Goal: Task Accomplishment & Management: Manage account settings

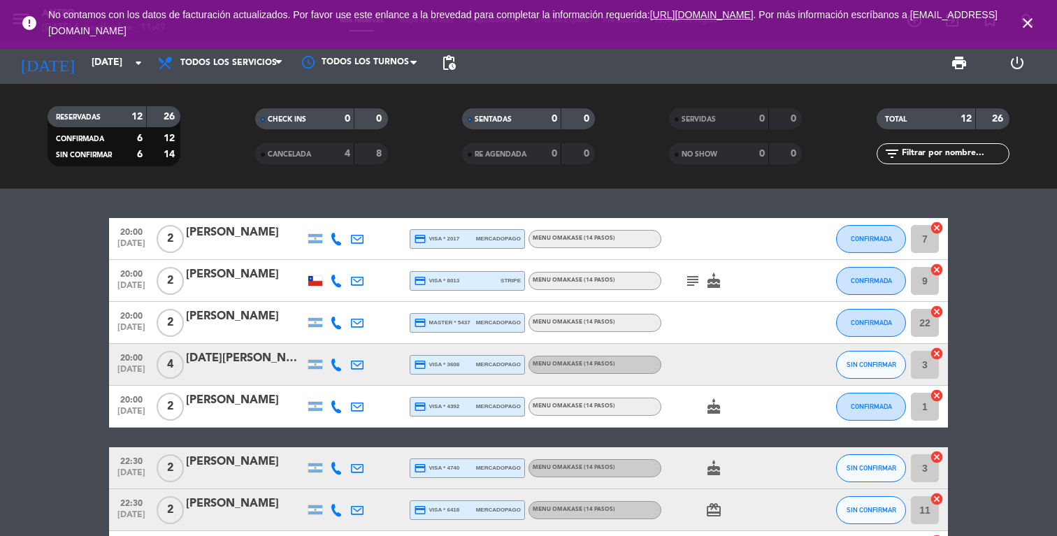
click at [333, 238] on icon at bounding box center [336, 239] width 13 height 13
click at [321, 213] on span "Copiar" at bounding box center [325, 215] width 29 height 15
click at [603, 231] on div "MENU OMAKASE (14 PASOS)" at bounding box center [595, 239] width 133 height 18
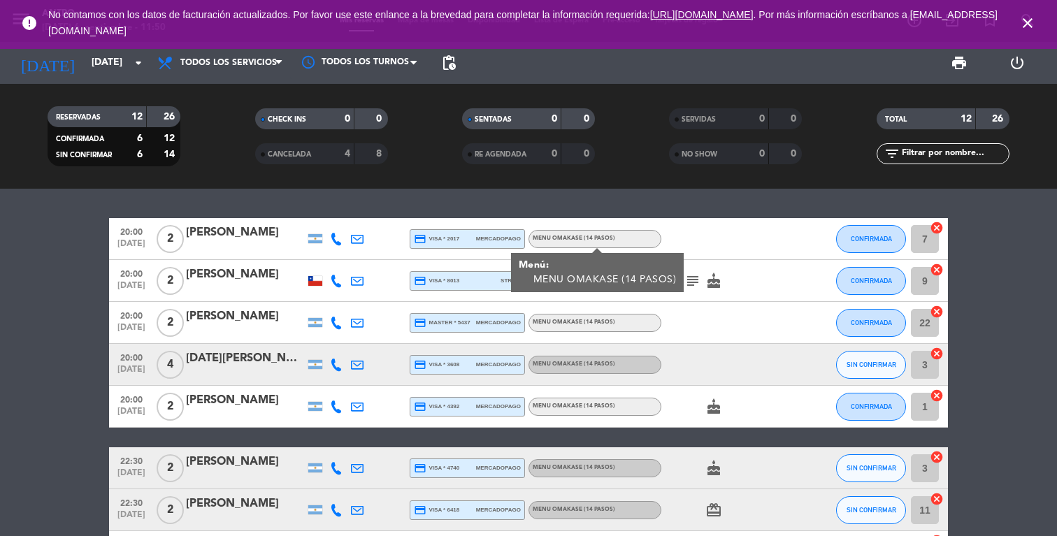
click at [220, 239] on div "[PERSON_NAME]" at bounding box center [245, 233] width 119 height 18
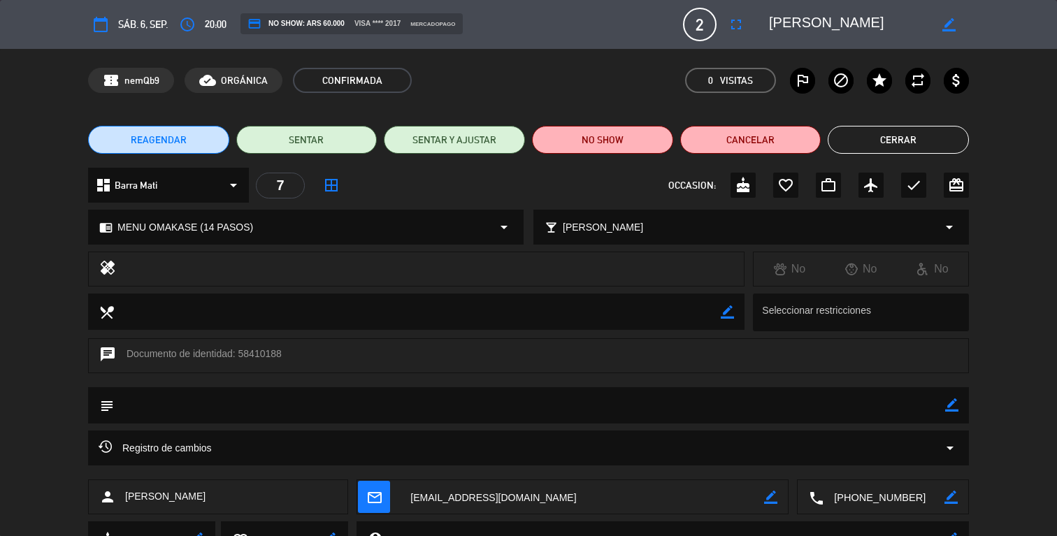
click at [890, 131] on button "Cerrar" at bounding box center [898, 140] width 141 height 28
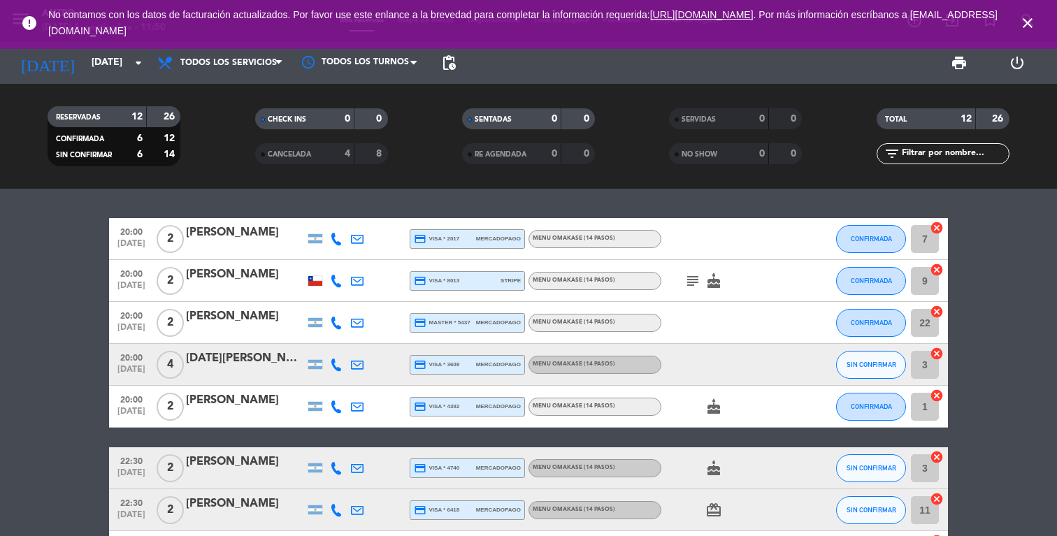
click at [334, 279] on icon at bounding box center [336, 281] width 13 height 13
click at [317, 257] on span "Copiar" at bounding box center [328, 257] width 29 height 15
click at [604, 282] on span "MENU OMAKASE (14 PASOS)" at bounding box center [574, 281] width 83 height 6
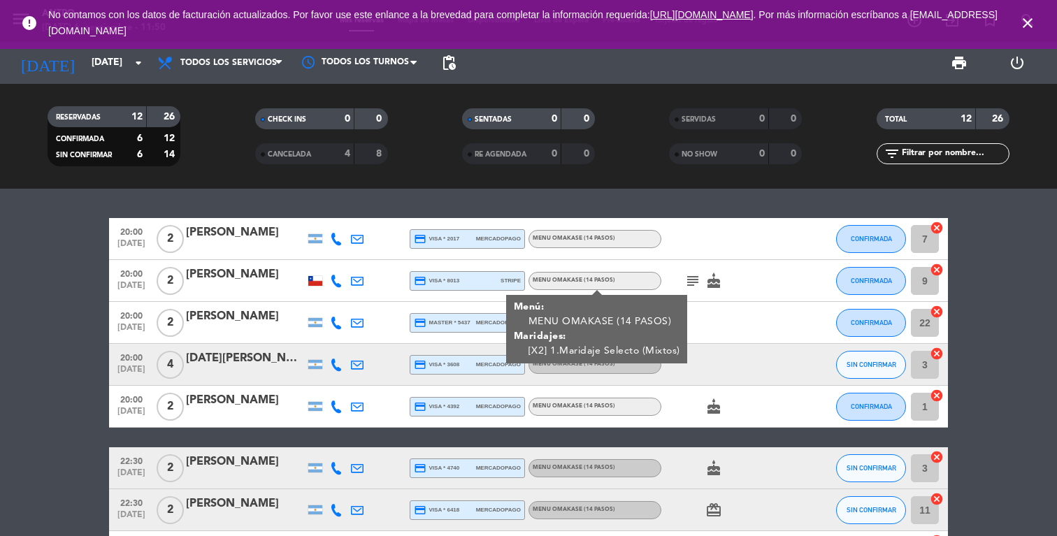
click at [685, 275] on icon "subject" at bounding box center [693, 281] width 17 height 17
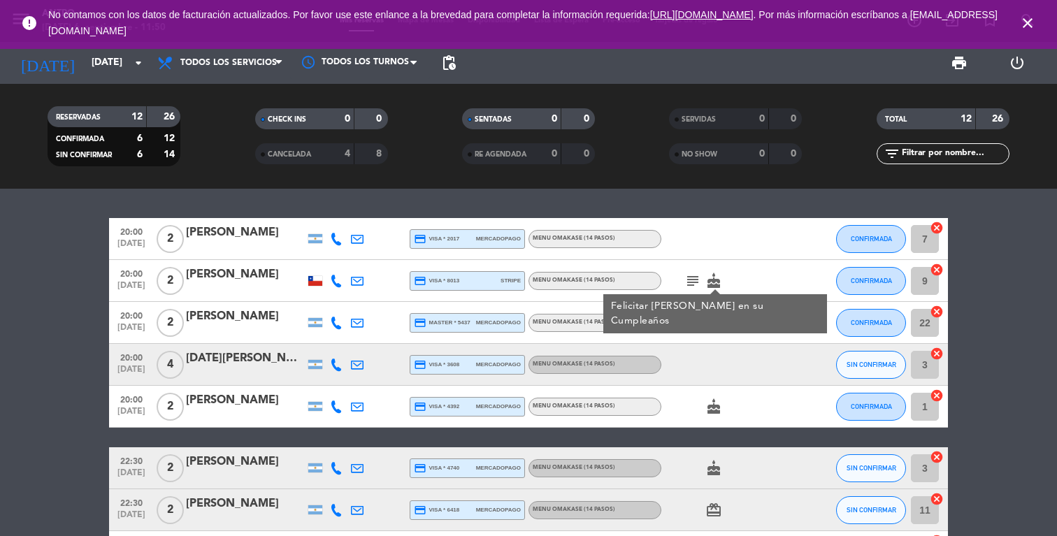
click at [715, 280] on icon "cake" at bounding box center [713, 281] width 17 height 17
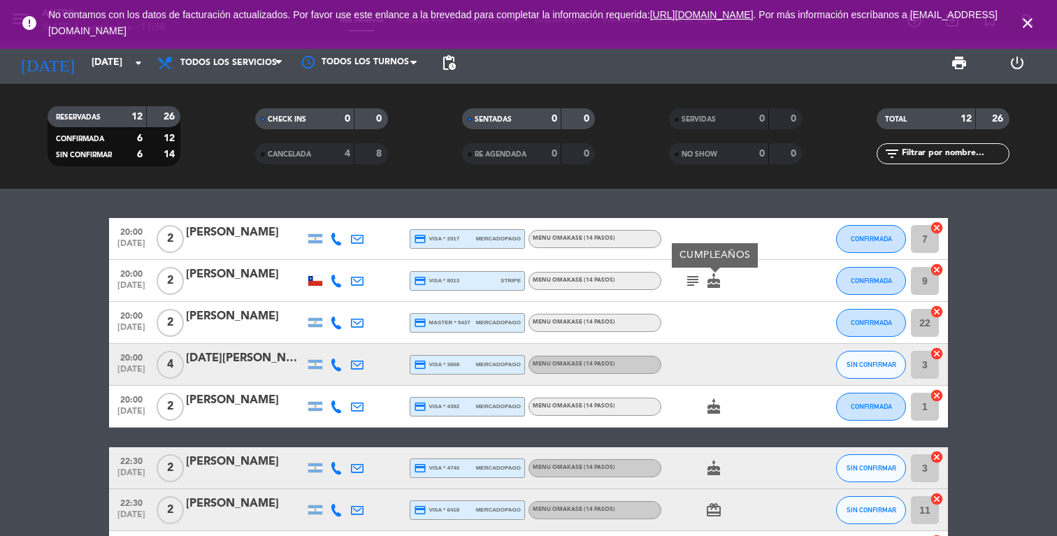
click at [337, 320] on icon at bounding box center [336, 323] width 13 height 13
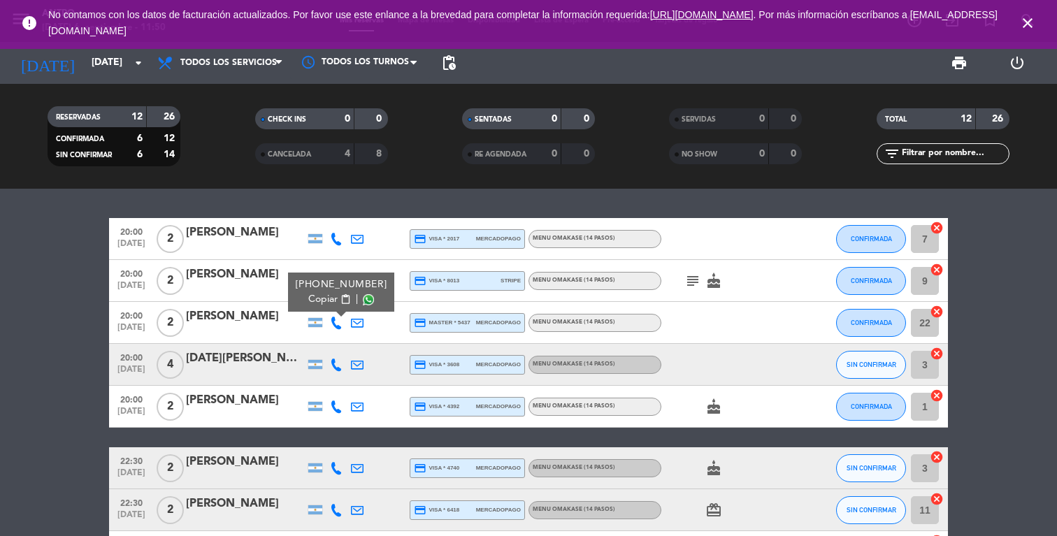
click at [322, 300] on span "Copiar" at bounding box center [322, 299] width 29 height 15
click at [602, 324] on span "MENU OMAKASE (14 PASOS)" at bounding box center [574, 323] width 83 height 6
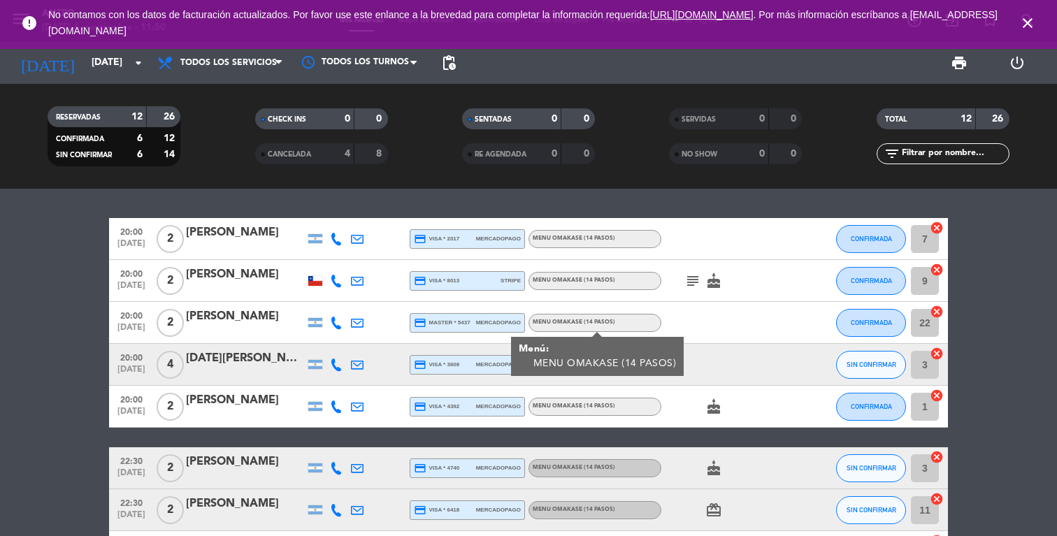
click at [337, 365] on icon at bounding box center [336, 365] width 13 height 13
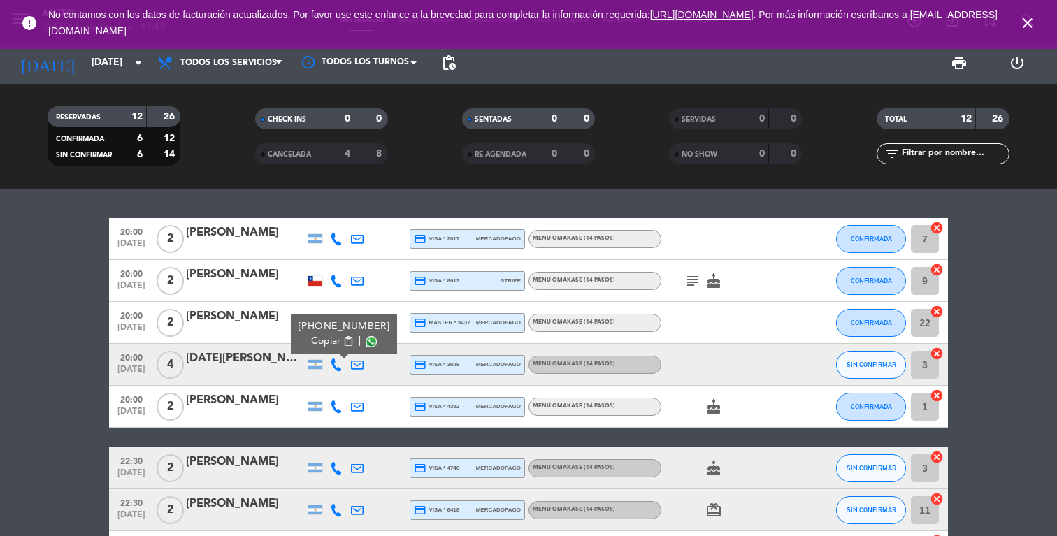
scroll to position [1, 0]
click at [319, 343] on span "Copiar" at bounding box center [325, 341] width 29 height 15
click at [335, 406] on icon at bounding box center [336, 406] width 13 height 13
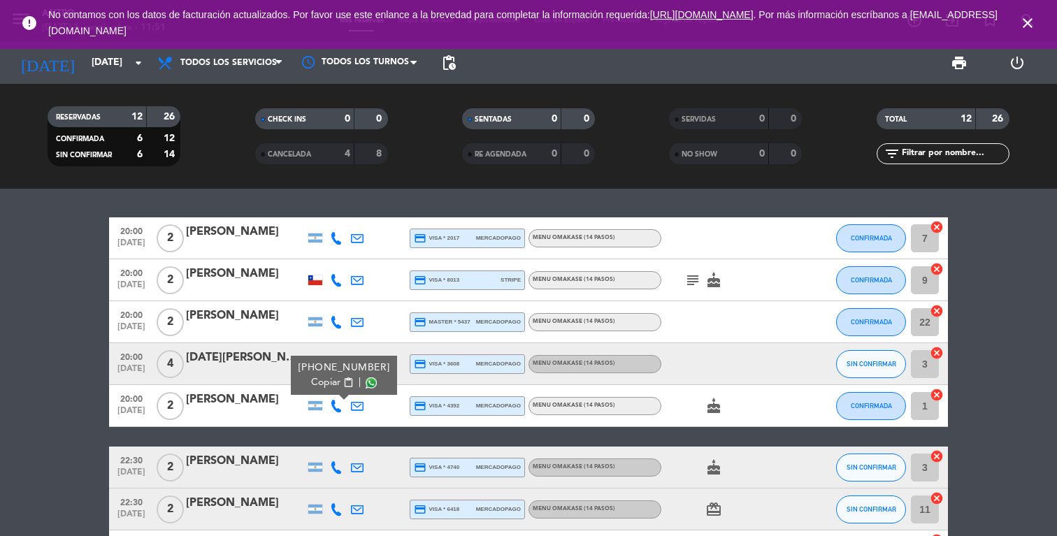
click at [320, 382] on span "Copiar" at bounding box center [325, 382] width 29 height 15
click at [566, 408] on span "MENU OMAKASE (14 PASOS)" at bounding box center [574, 406] width 83 height 6
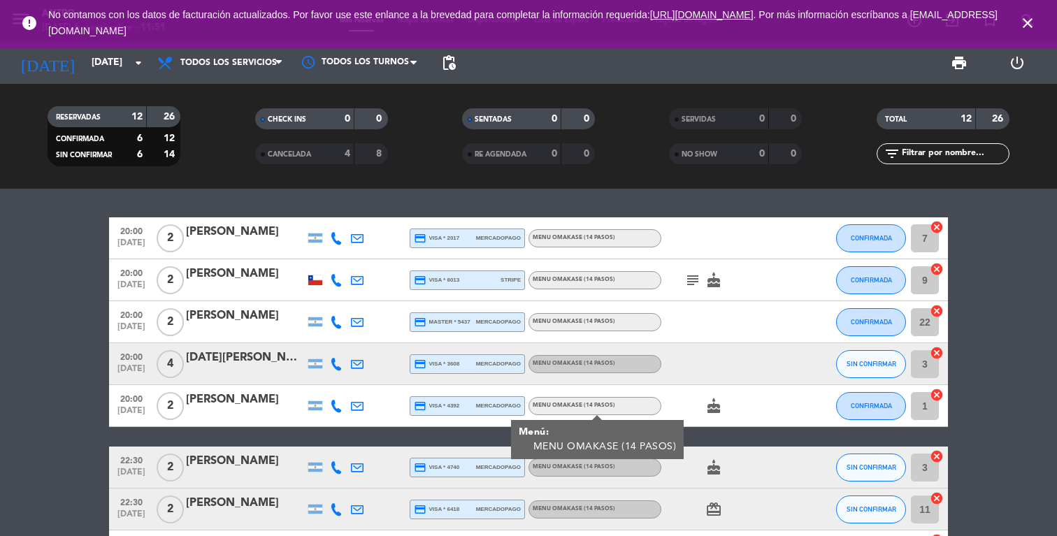
click at [576, 358] on div "MENU OMAKASE (14 PASOS)" at bounding box center [595, 364] width 133 height 18
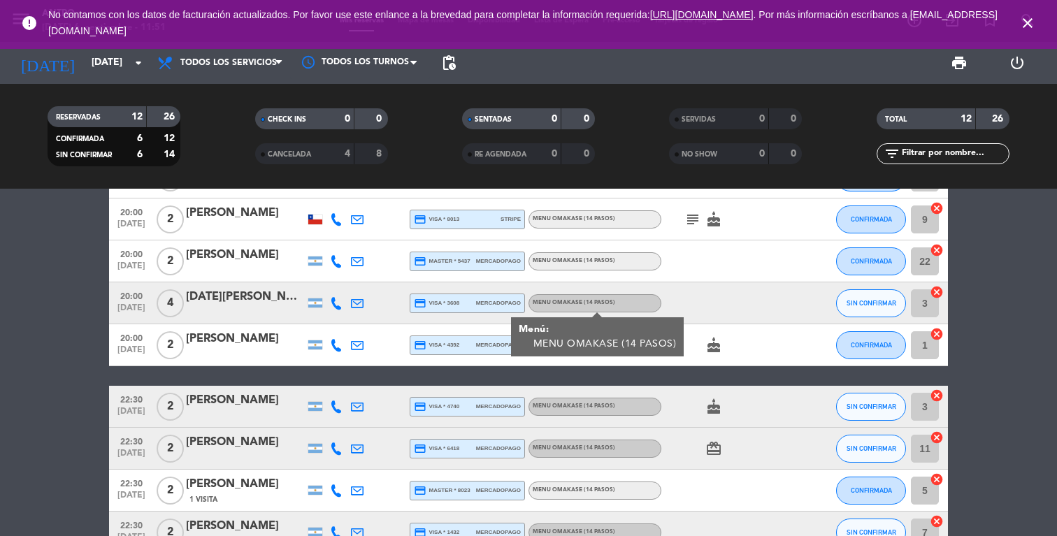
scroll to position [69, 0]
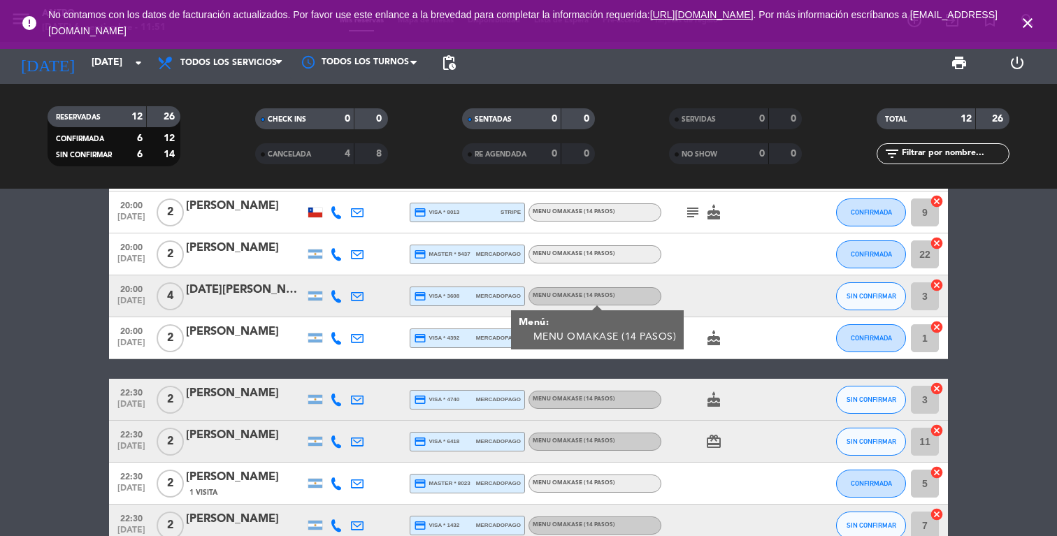
click at [332, 402] on icon at bounding box center [336, 400] width 13 height 13
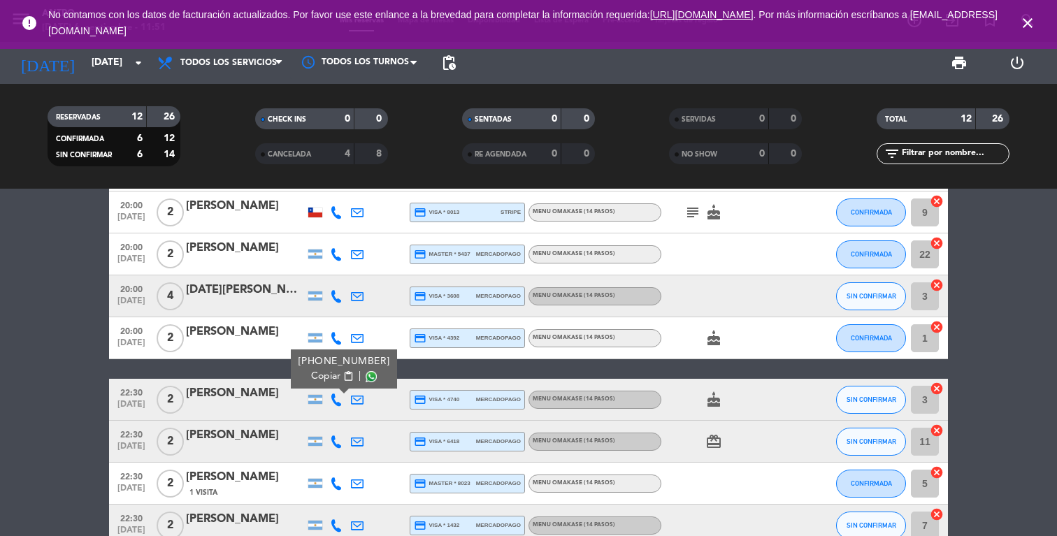
click at [324, 375] on span "Copiar" at bounding box center [325, 376] width 29 height 15
click at [568, 401] on span "MENU OMAKASE (14 PASOS)" at bounding box center [574, 399] width 83 height 6
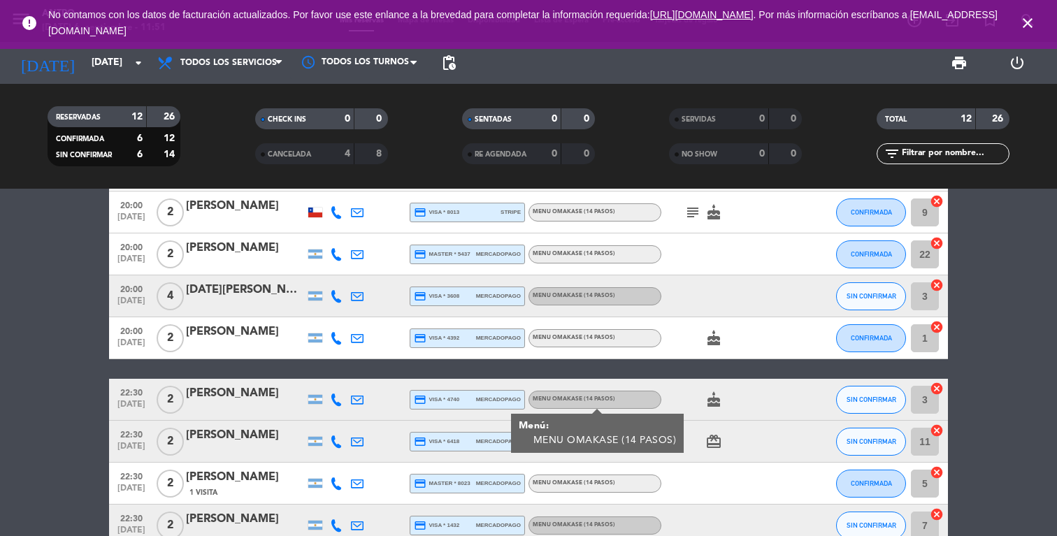
click at [443, 442] on span "credit_card visa * 6418" at bounding box center [436, 442] width 45 height 13
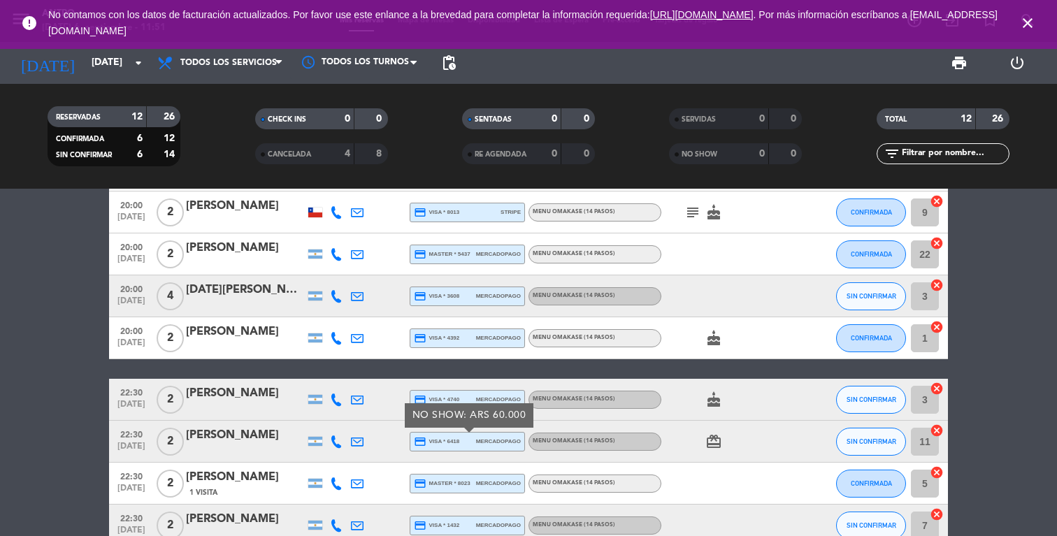
click at [334, 441] on icon at bounding box center [336, 442] width 13 height 13
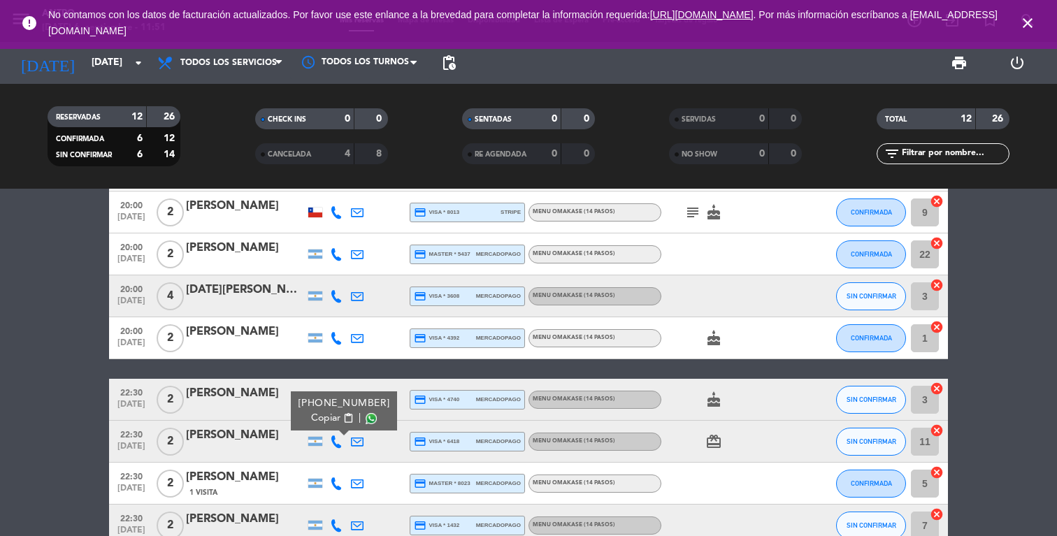
click at [322, 415] on span "Copiar" at bounding box center [325, 418] width 29 height 15
click at [559, 450] on div "MENU OMAKASE (14 PASOS)" at bounding box center [595, 442] width 133 height 18
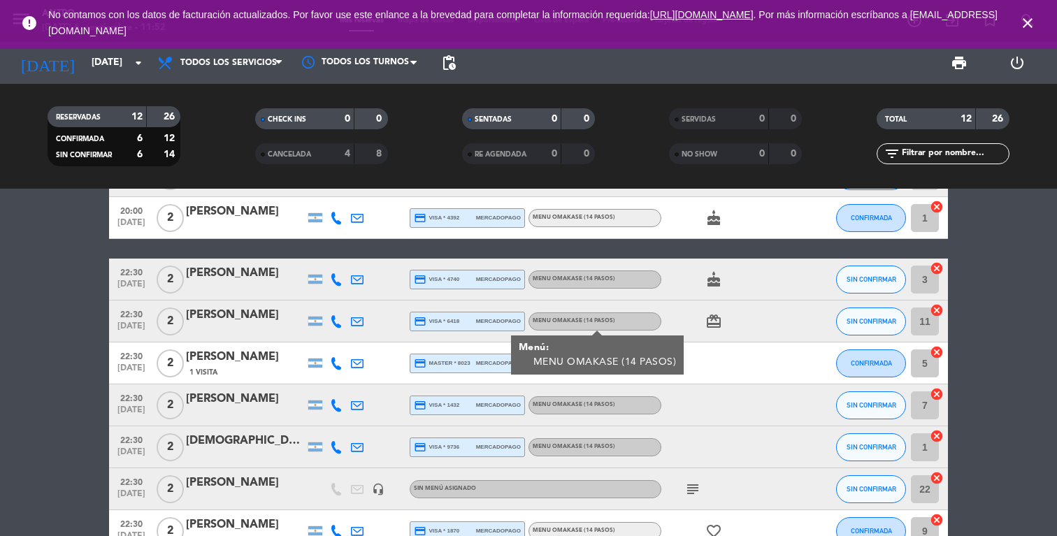
scroll to position [198, 0]
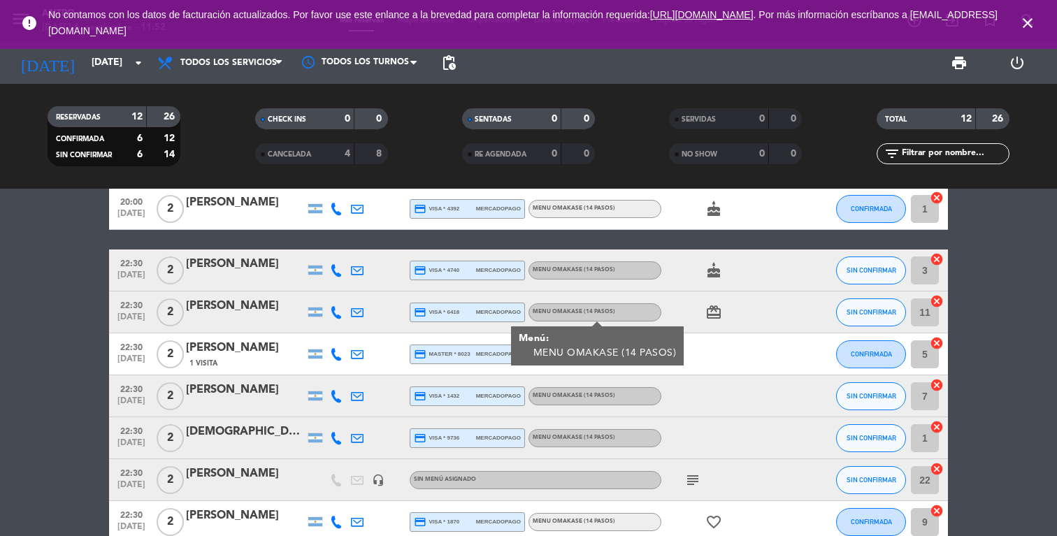
click at [334, 352] on icon at bounding box center [336, 354] width 13 height 13
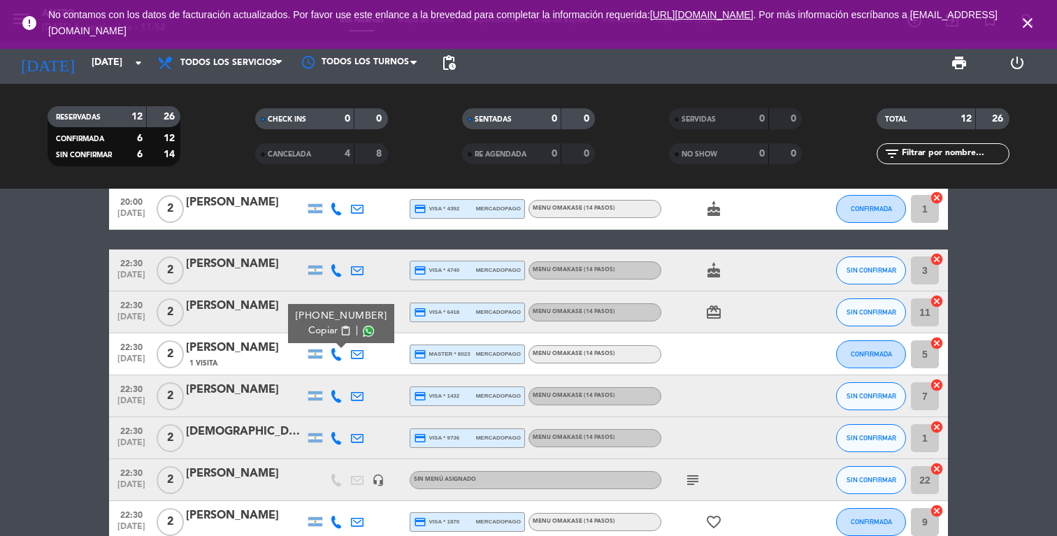
click at [322, 332] on span "Copiar" at bounding box center [322, 331] width 29 height 15
click at [591, 355] on span "MENU OMAKASE (14 PASOS)" at bounding box center [574, 354] width 83 height 6
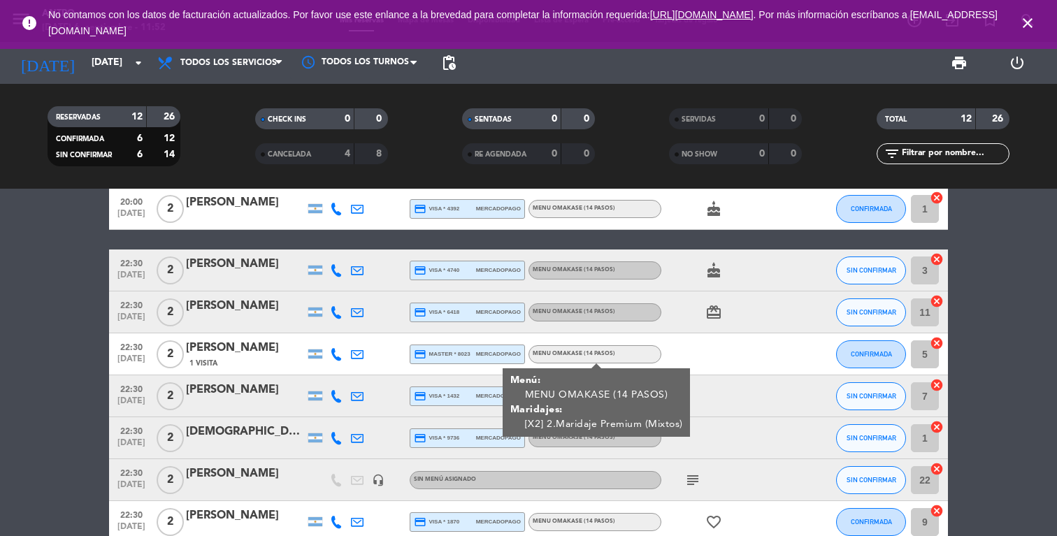
click at [705, 431] on div at bounding box center [724, 437] width 126 height 41
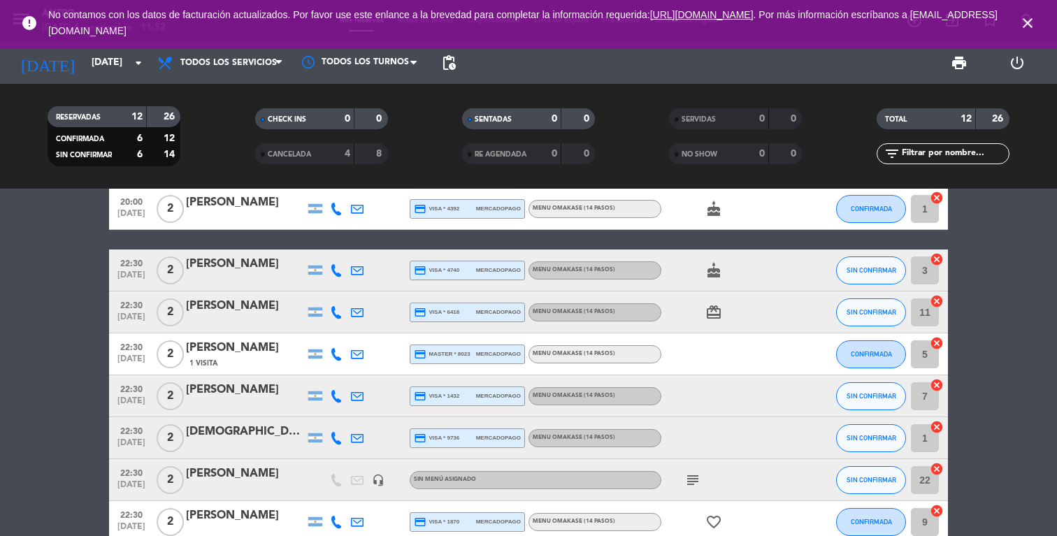
click at [612, 393] on span "MENU OMAKASE (14 PASOS)" at bounding box center [574, 396] width 83 height 6
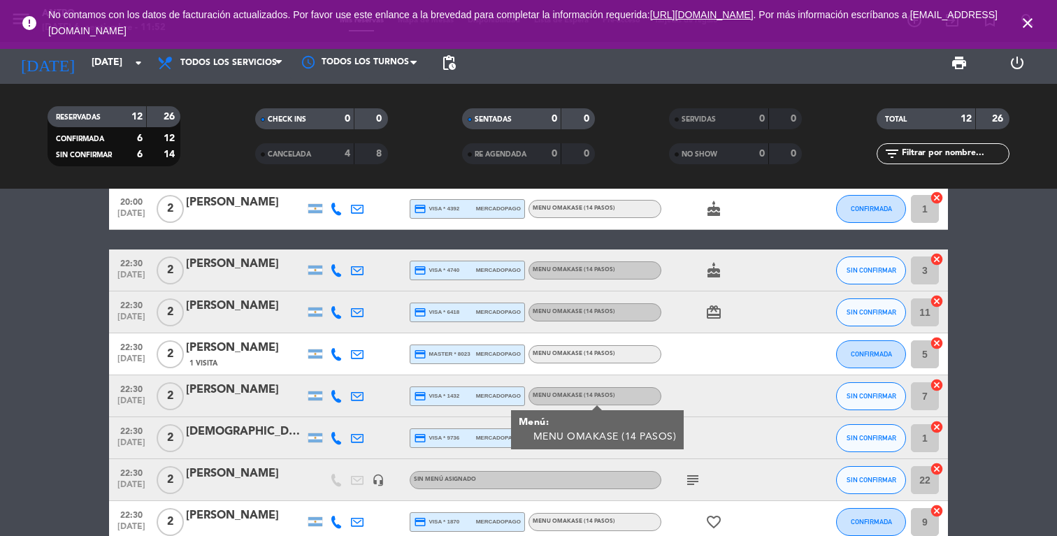
click at [606, 354] on span "MENU OMAKASE (14 PASOS)" at bounding box center [574, 354] width 83 height 6
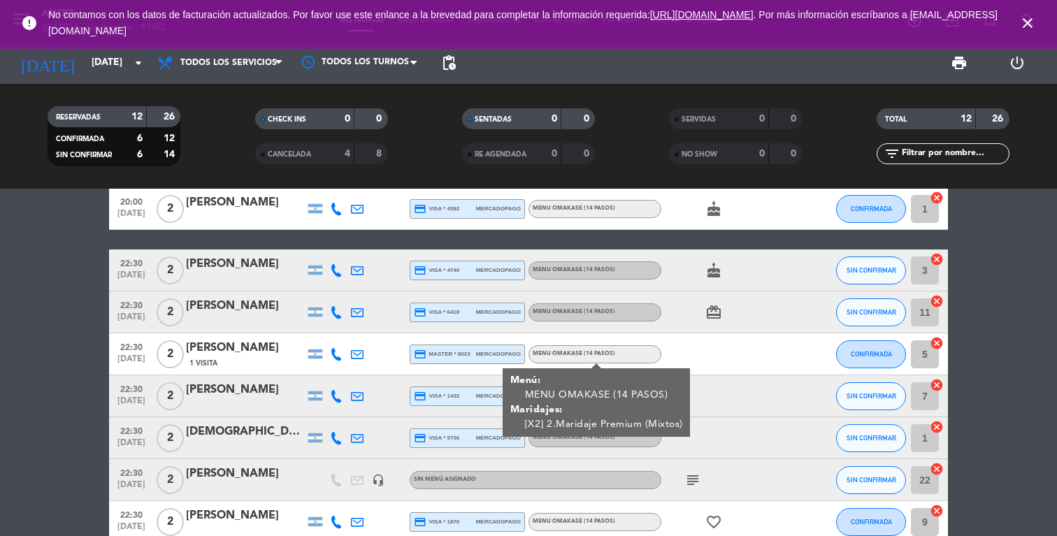
click at [266, 347] on div "[PERSON_NAME]" at bounding box center [245, 348] width 119 height 18
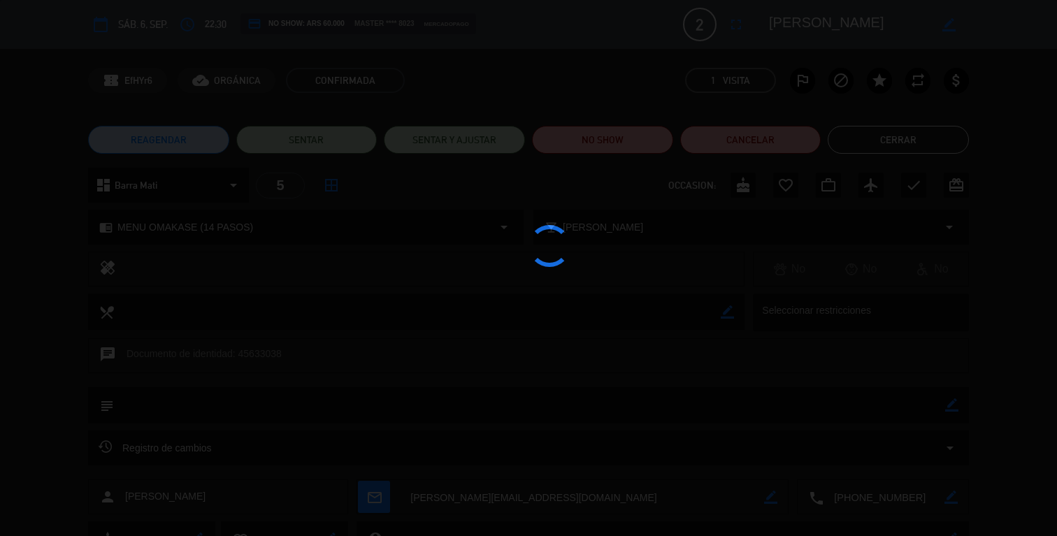
scroll to position [105, 0]
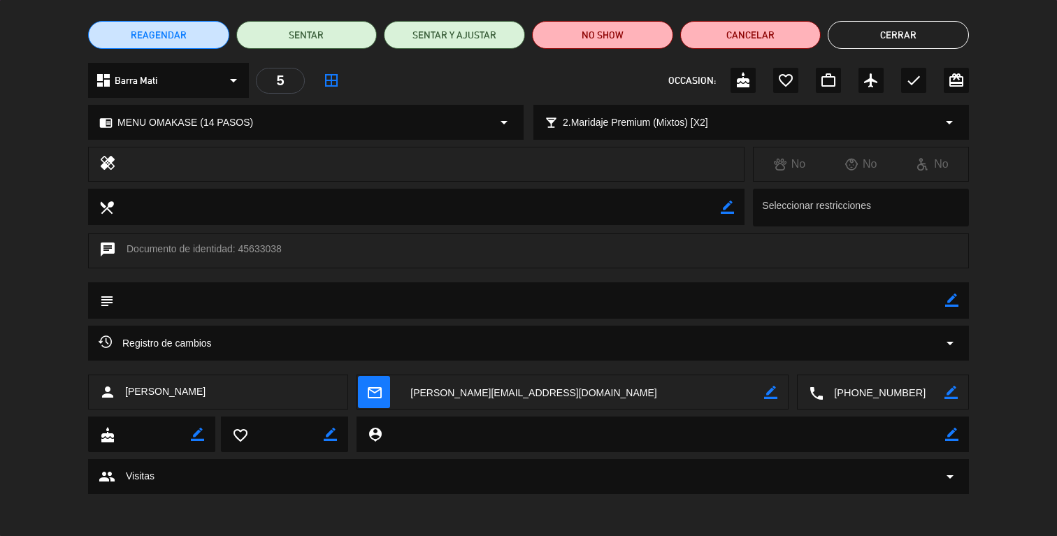
click at [327, 481] on div "group Visitas arrow_drop_down" at bounding box center [529, 476] width 860 height 17
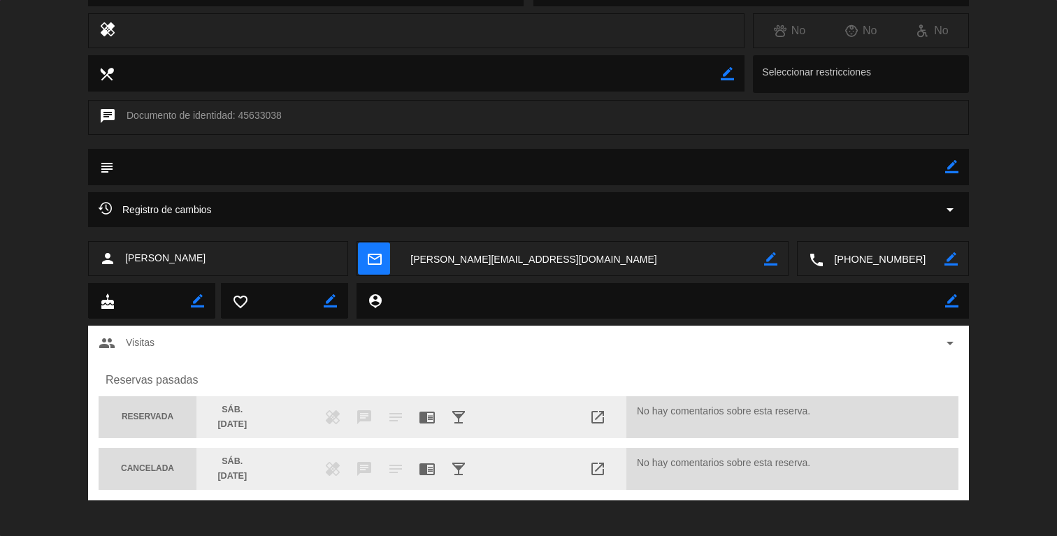
scroll to position [245, 0]
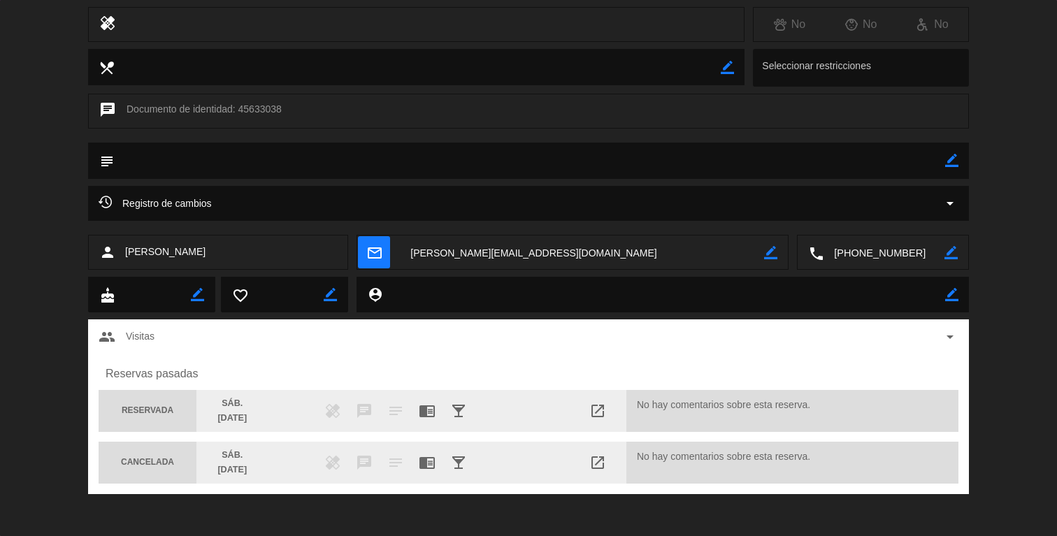
click at [257, 360] on div "Reservas pasadas RESERVADA [DATE] healing chat notes chrome_reader_mode local_b…" at bounding box center [528, 424] width 881 height 140
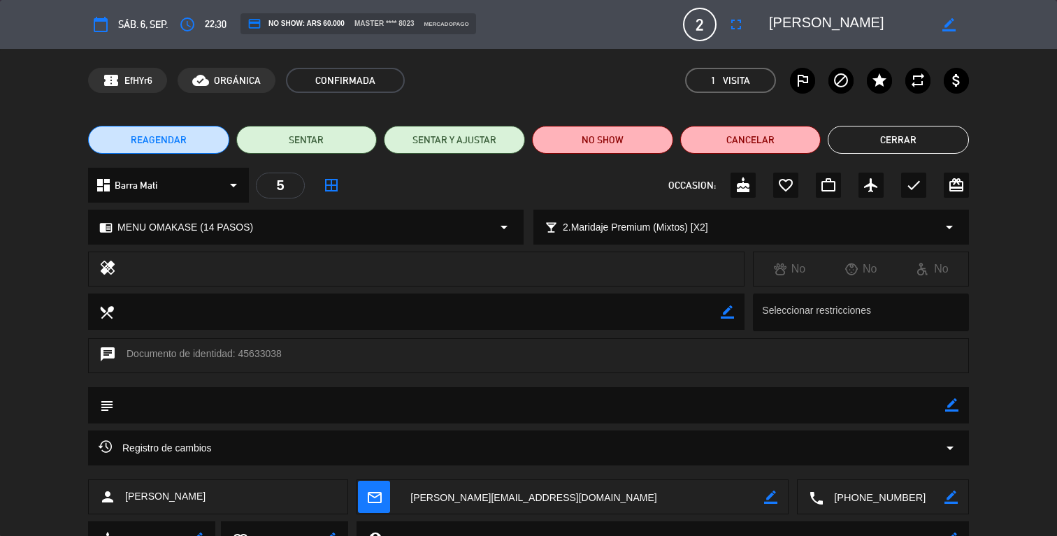
click at [874, 141] on button "Cerrar" at bounding box center [898, 140] width 141 height 28
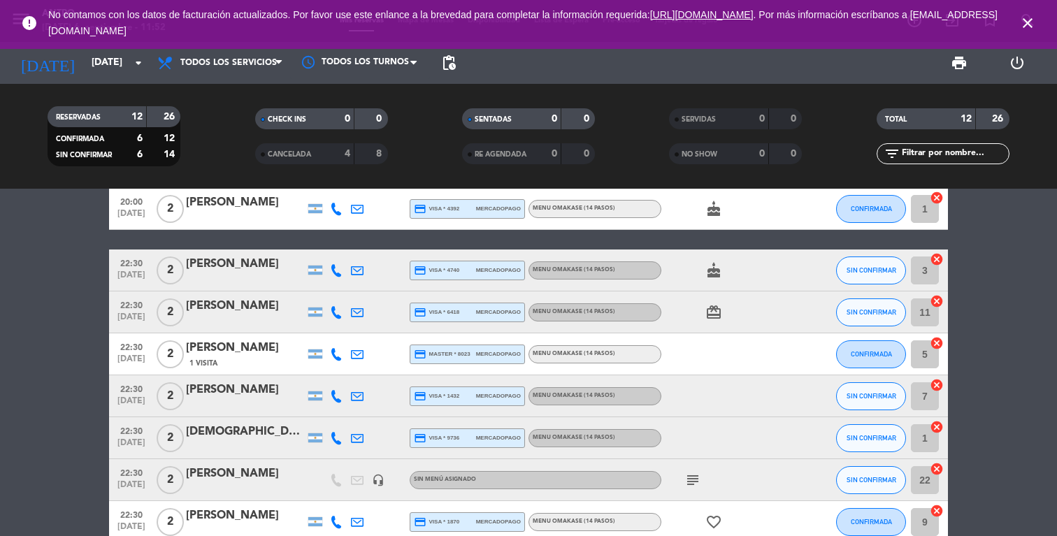
click at [559, 397] on span "MENU OMAKASE (14 PASOS)" at bounding box center [574, 396] width 83 height 6
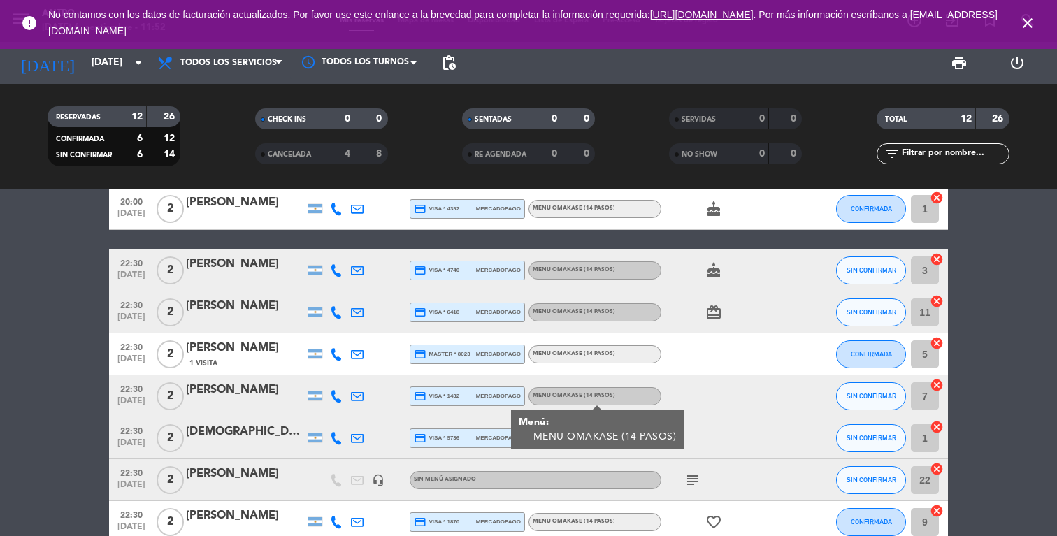
click at [559, 397] on span "MENU OMAKASE (14 PASOS)" at bounding box center [574, 396] width 83 height 6
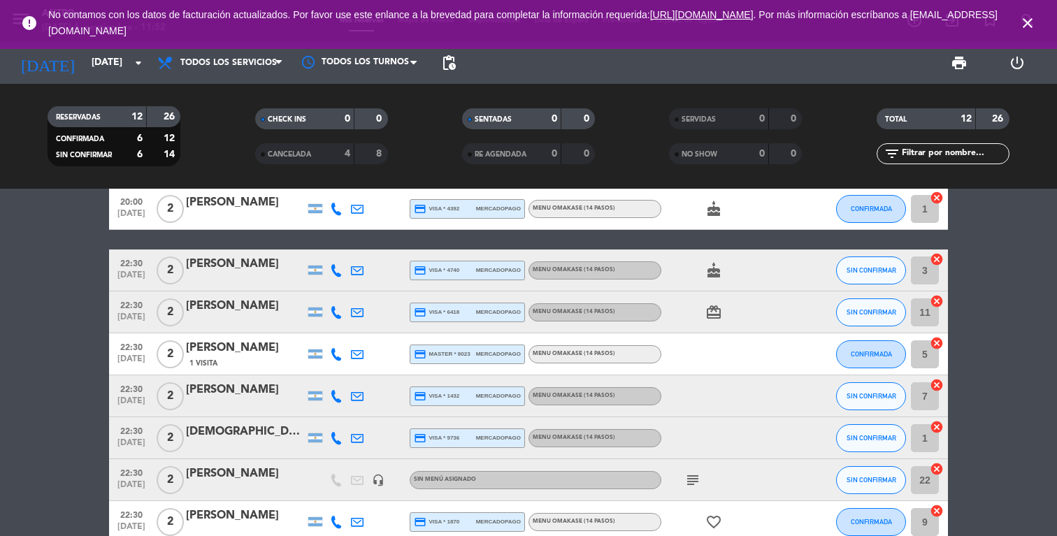
click at [339, 394] on icon at bounding box center [336, 396] width 13 height 13
click at [318, 366] on span "Copiar" at bounding box center [325, 373] width 29 height 15
click at [338, 437] on icon at bounding box center [336, 438] width 13 height 13
click at [320, 416] on span "Copiar" at bounding box center [324, 415] width 29 height 15
click at [582, 444] on div "MENU OMAKASE (14 PASOS)" at bounding box center [595, 438] width 133 height 18
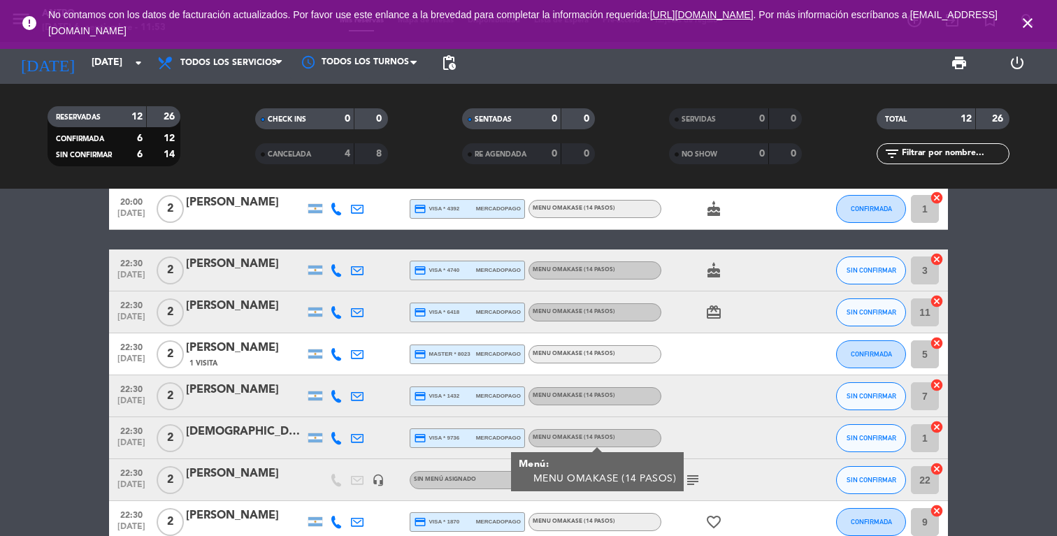
click at [583, 389] on div "MENU OMAKASE (14 PASOS)" at bounding box center [595, 396] width 133 height 18
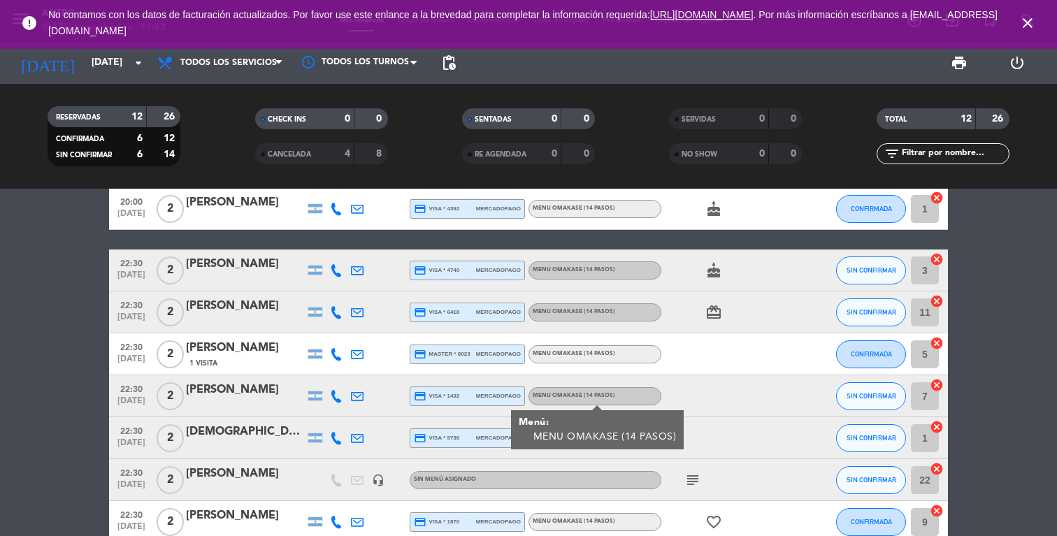
click at [693, 481] on icon "subject" at bounding box center [693, 480] width 17 height 17
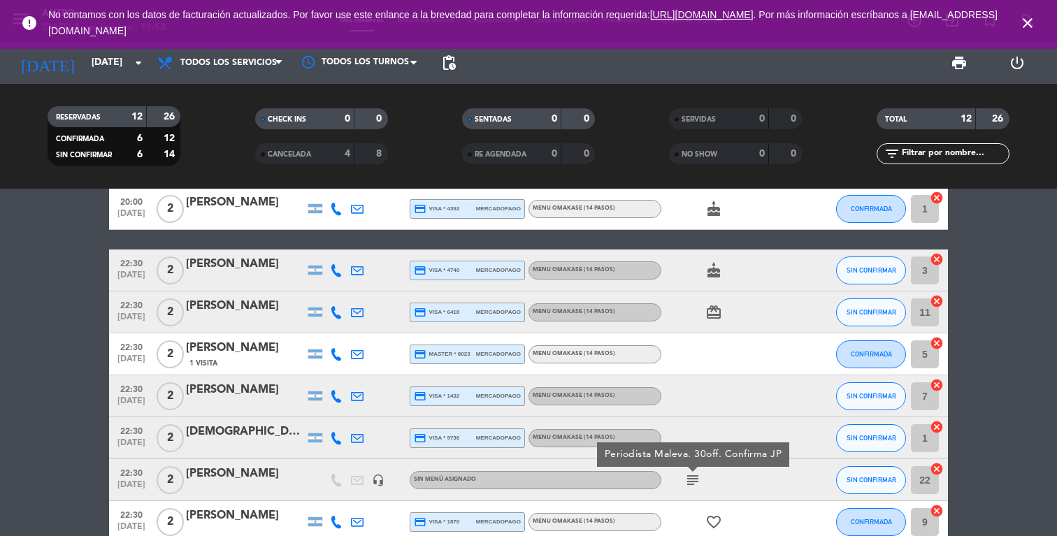
scroll to position [275, 0]
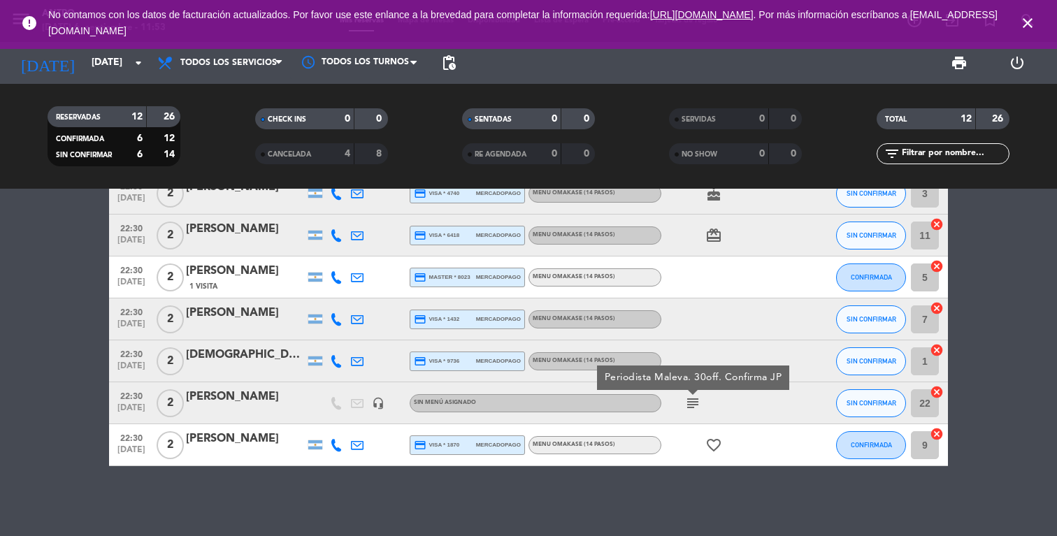
click at [336, 447] on icon at bounding box center [336, 445] width 13 height 13
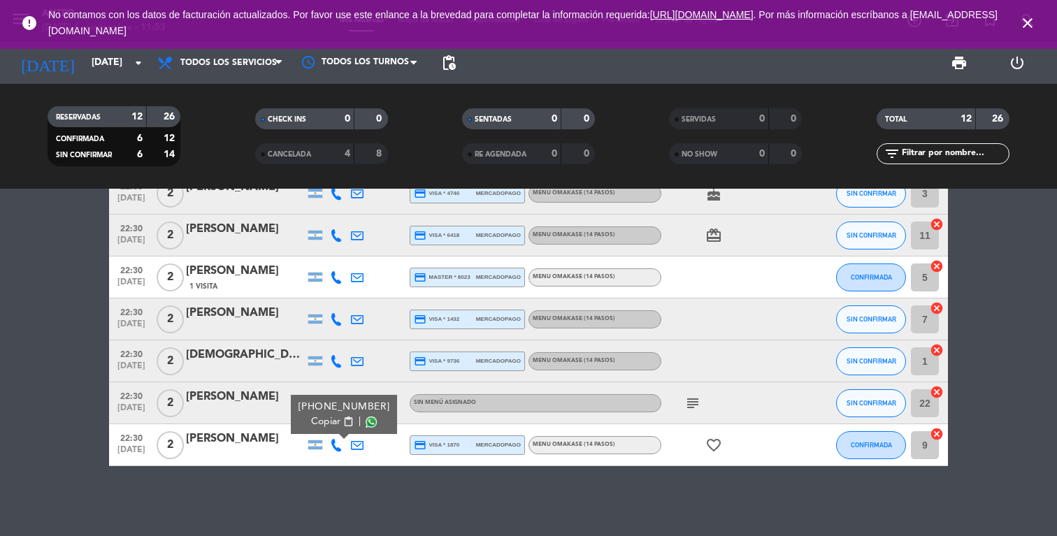
click at [315, 413] on div "[PHONE_NUMBER]" at bounding box center [345, 407] width 92 height 15
click at [315, 422] on span "Copiar" at bounding box center [325, 422] width 29 height 15
click at [541, 440] on div "MENU OMAKASE (14 PASOS)" at bounding box center [595, 445] width 133 height 18
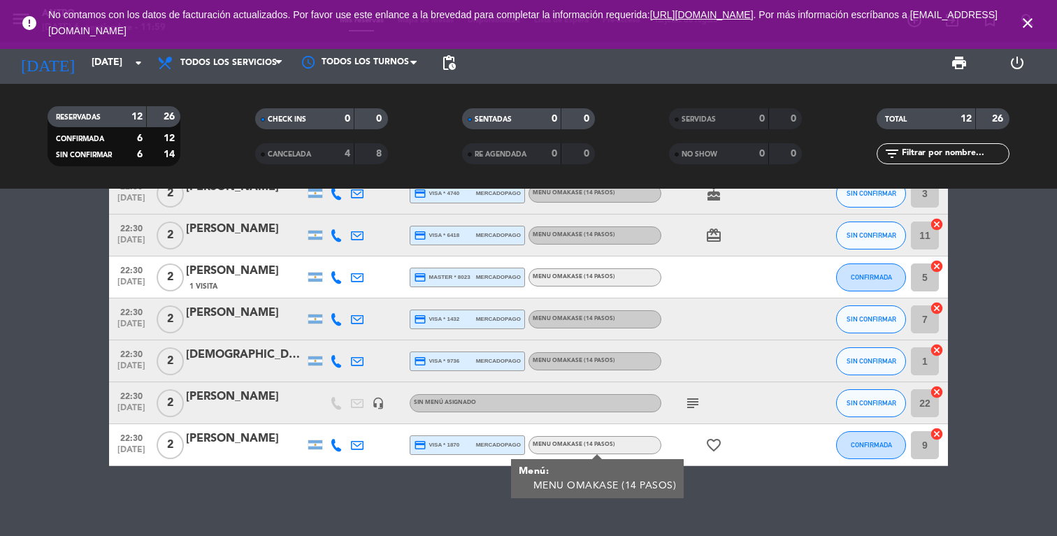
click at [1022, 17] on icon "close" at bounding box center [1027, 23] width 17 height 17
